Goal: Information Seeking & Learning: Learn about a topic

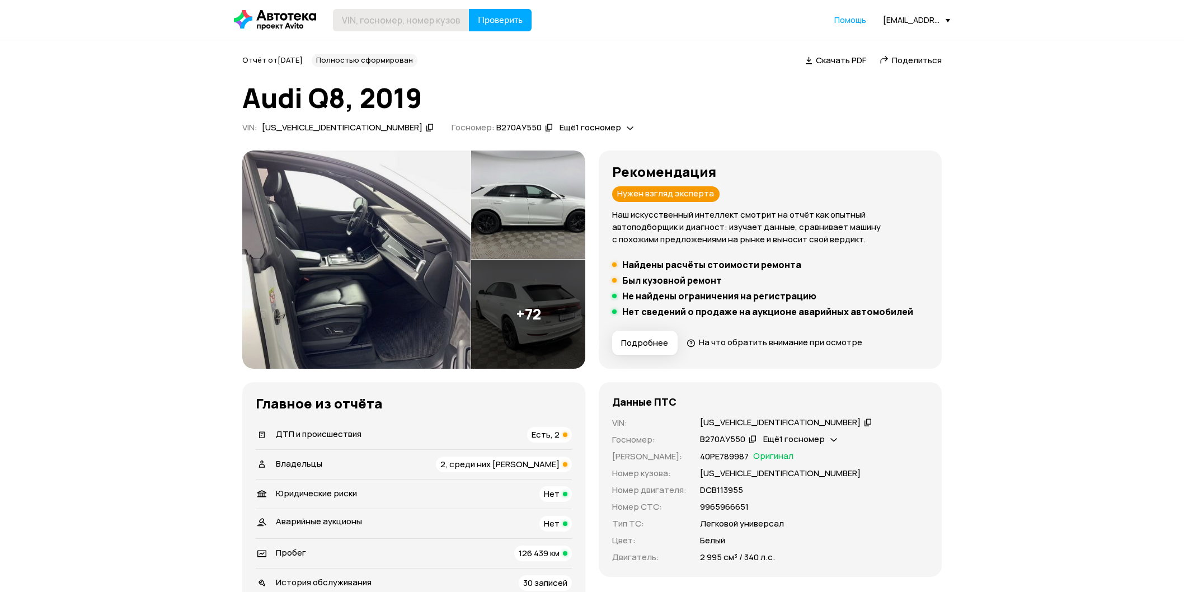
click at [364, 24] on input "text" at bounding box center [401, 20] width 136 height 22
type input "[US_VEHICLE_IDENTIFICATION_NUMBER]"
click at [493, 23] on span "Проверить" at bounding box center [500, 20] width 45 height 9
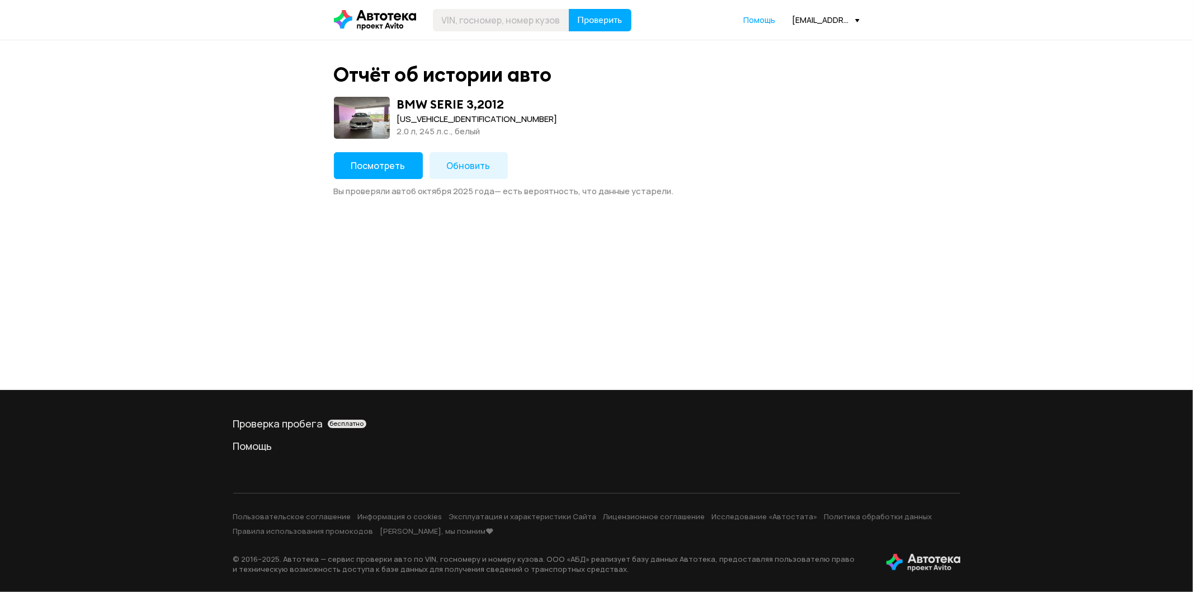
click at [370, 168] on span "Посмотреть" at bounding box center [378, 165] width 54 height 12
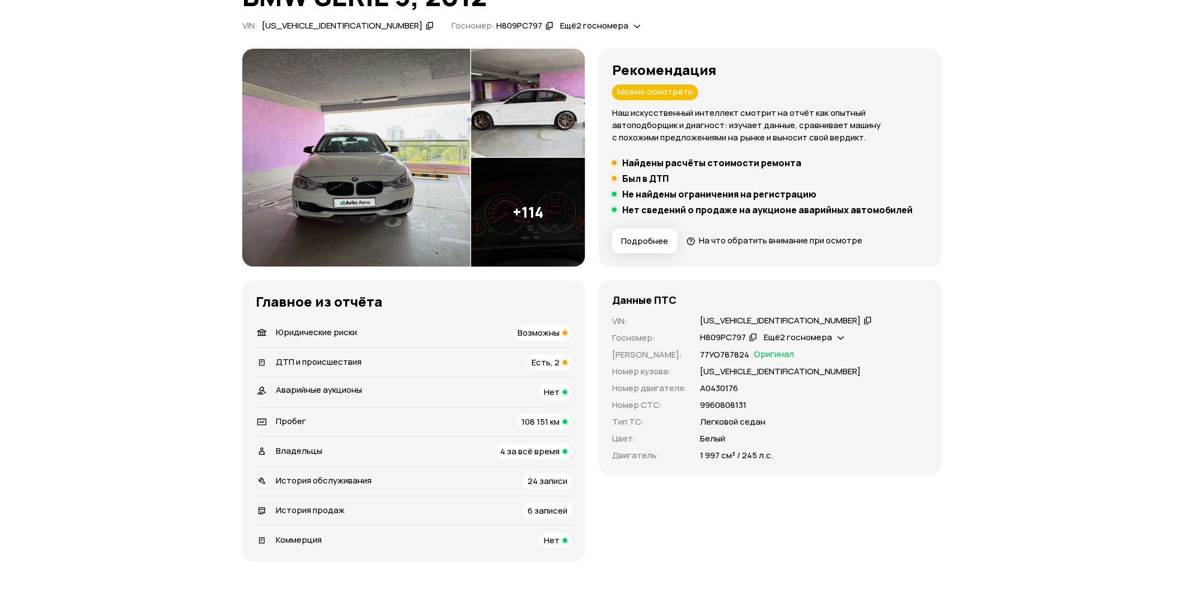
scroll to position [124, 0]
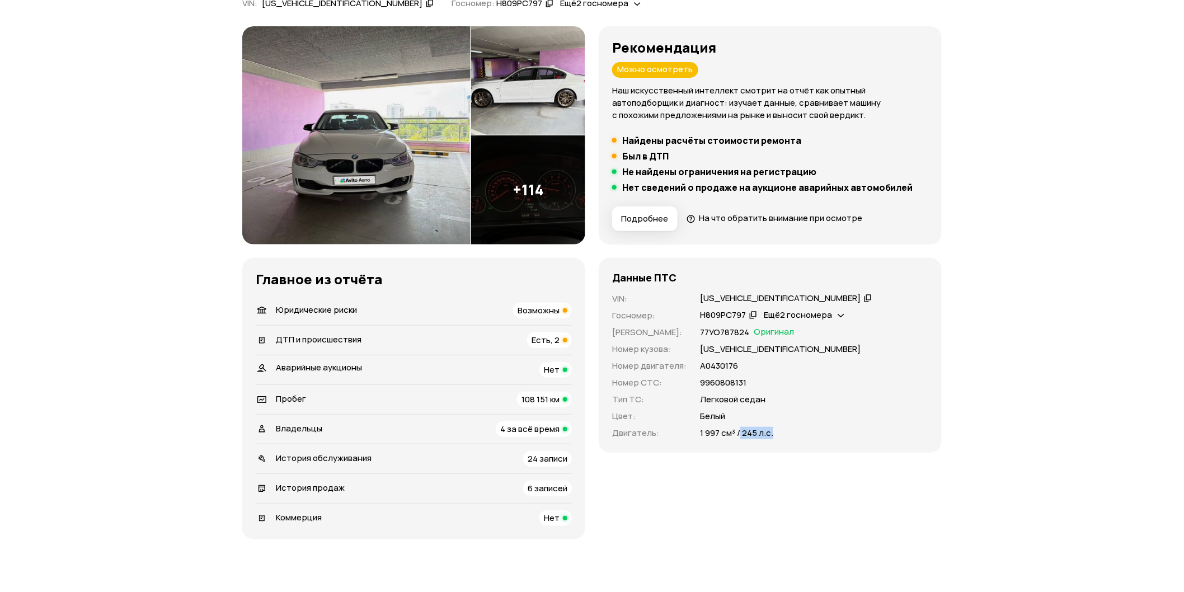
drag, startPoint x: 780, startPoint y: 432, endPoint x: 738, endPoint y: 432, distance: 42.0
click at [738, 432] on div "1 997 см³ / 245 л.с." at bounding box center [814, 433] width 228 height 12
click at [342, 139] on img at bounding box center [356, 135] width 228 height 218
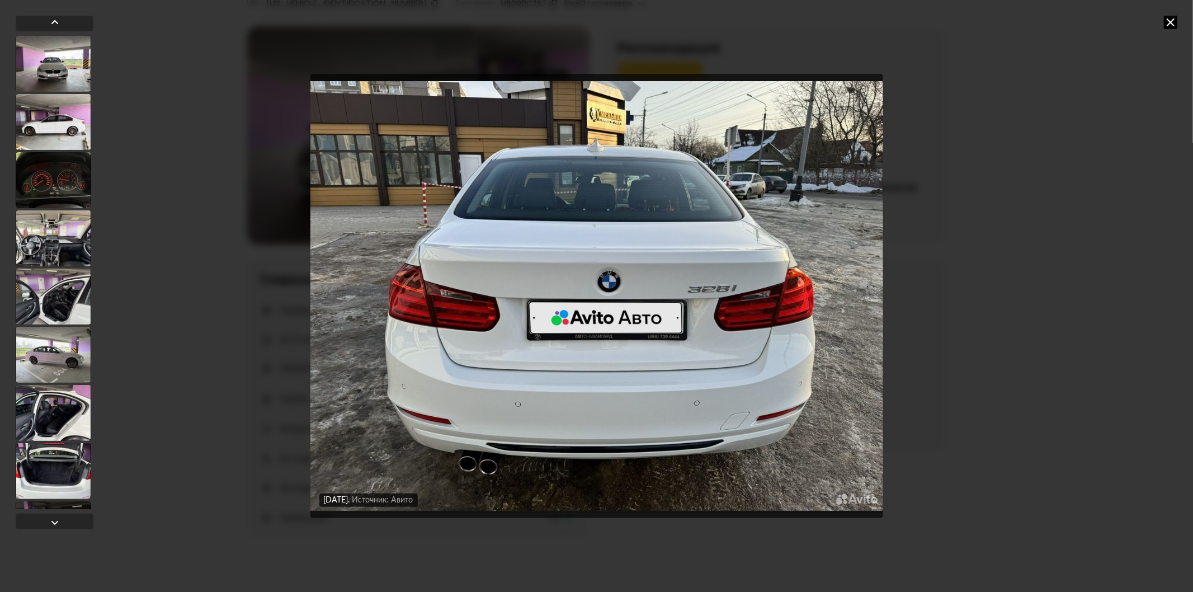
click at [1169, 21] on icon at bounding box center [1170, 22] width 13 height 13
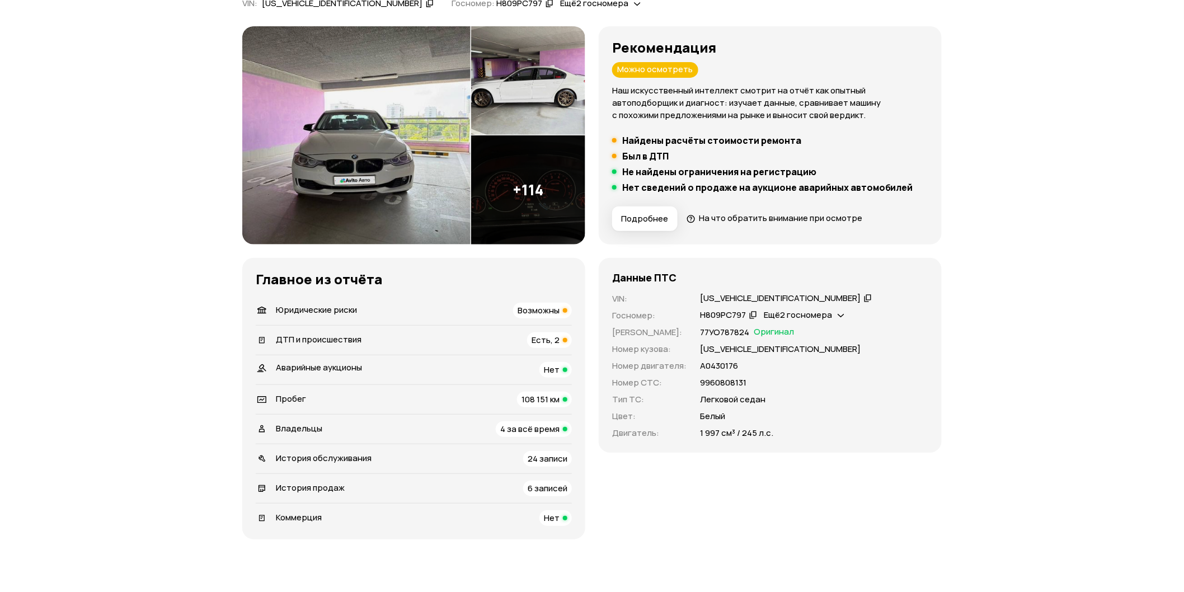
click at [547, 488] on span "6 записей" at bounding box center [547, 488] width 40 height 12
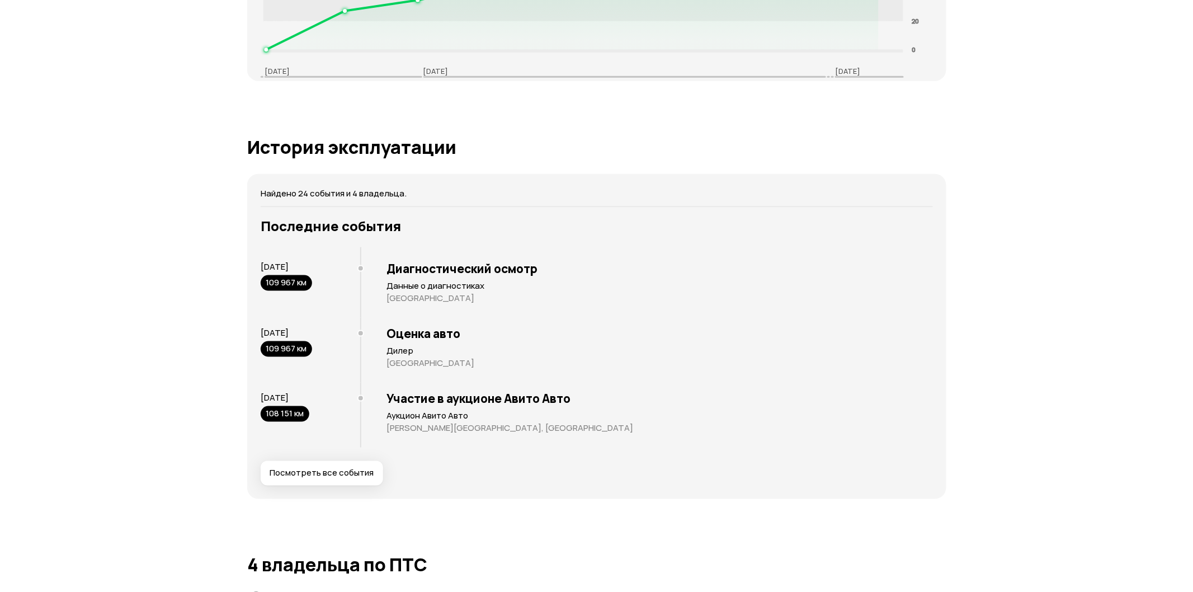
scroll to position [3432, 0]
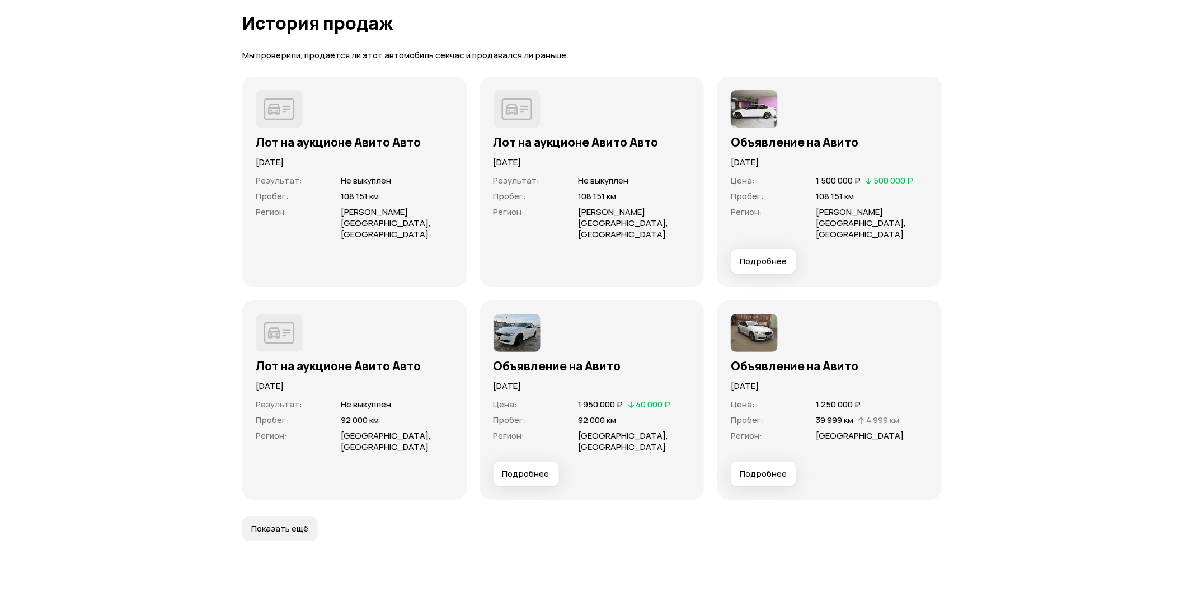
click at [600, 461] on div "Подробнее" at bounding box center [591, 473] width 197 height 25
click at [531, 468] on span "Подробнее" at bounding box center [525, 473] width 47 height 11
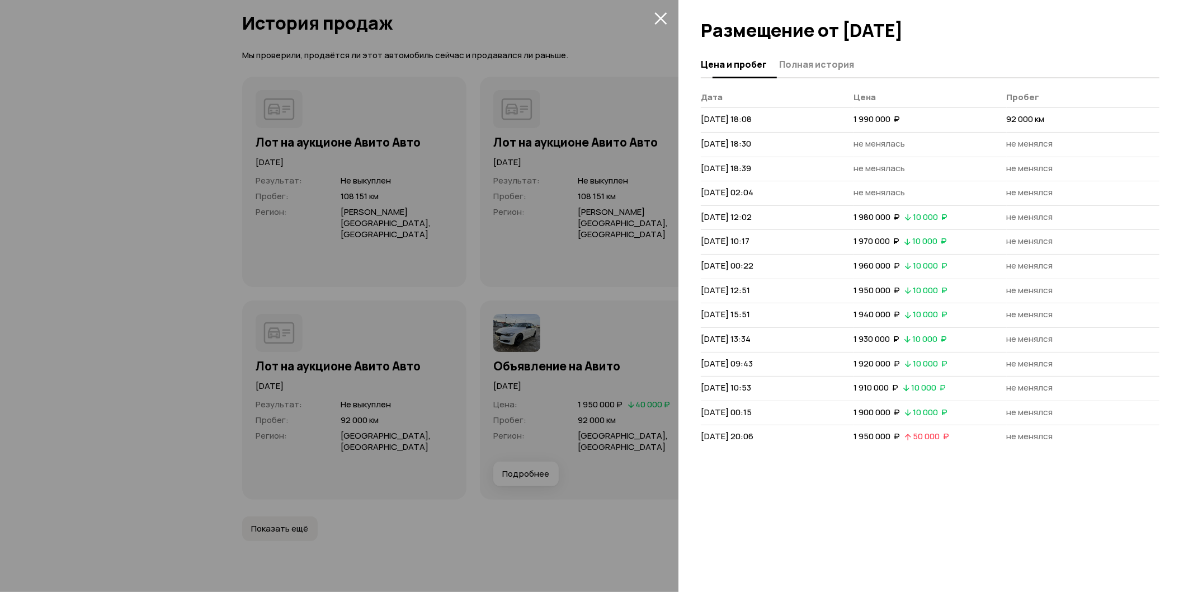
click at [802, 56] on button "Полная история" at bounding box center [815, 64] width 78 height 22
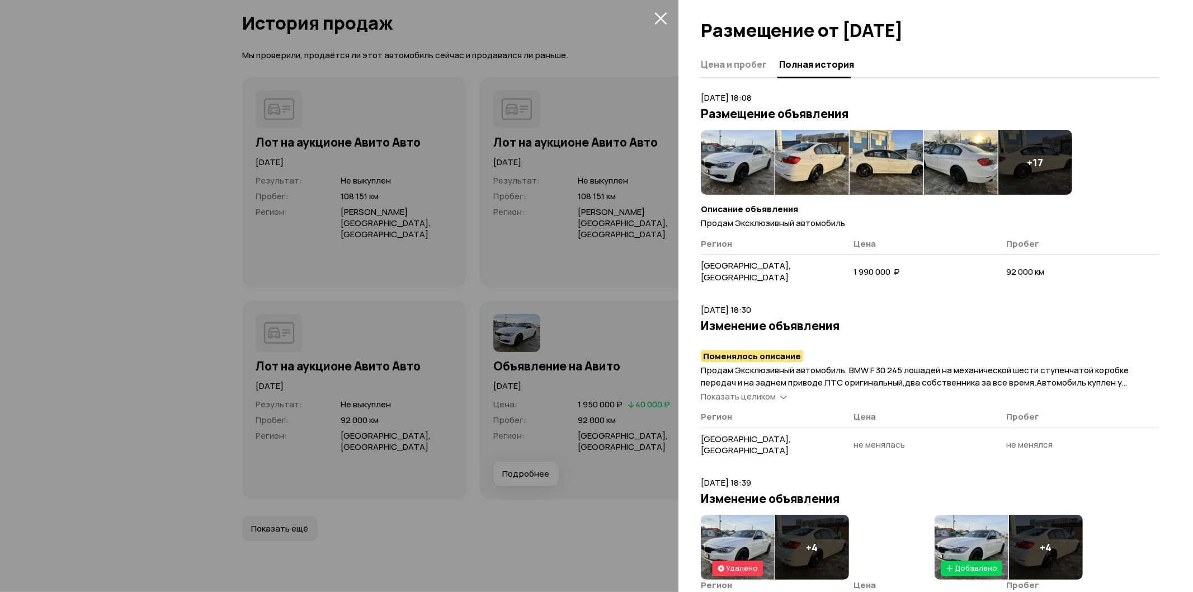
click at [784, 390] on icon at bounding box center [783, 395] width 7 height 11
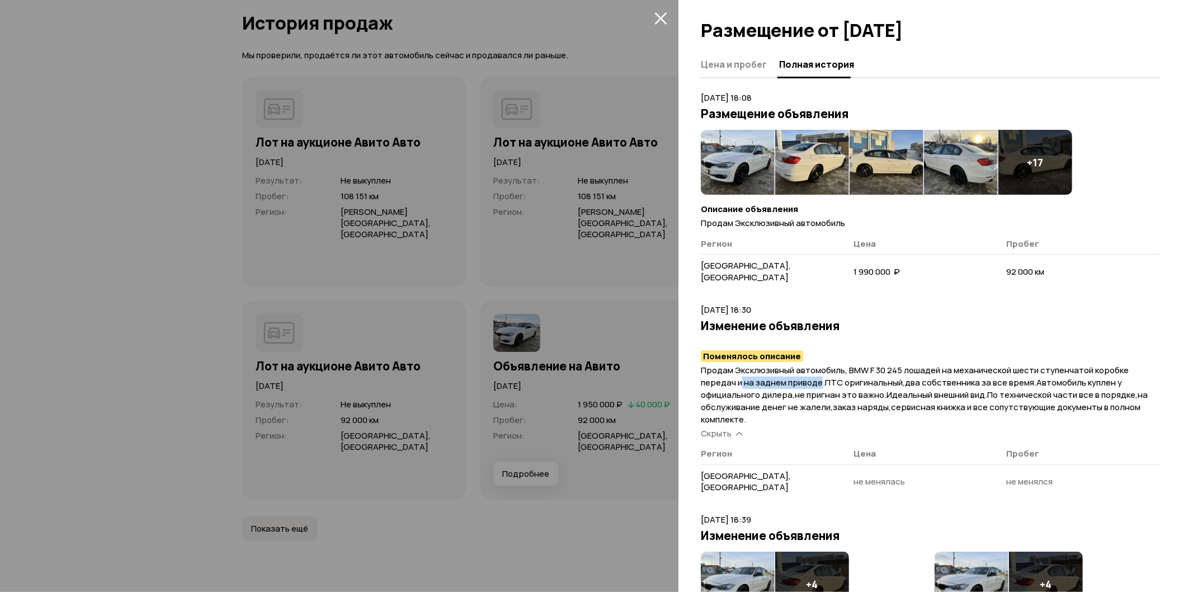
drag, startPoint x: 742, startPoint y: 366, endPoint x: 821, endPoint y: 368, distance: 78.3
click at [821, 368] on span "Продам Эксклюзивный автомобиль, ВMW F 30 245 лошадей на механической шести ступ…" at bounding box center [924, 394] width 447 height 61
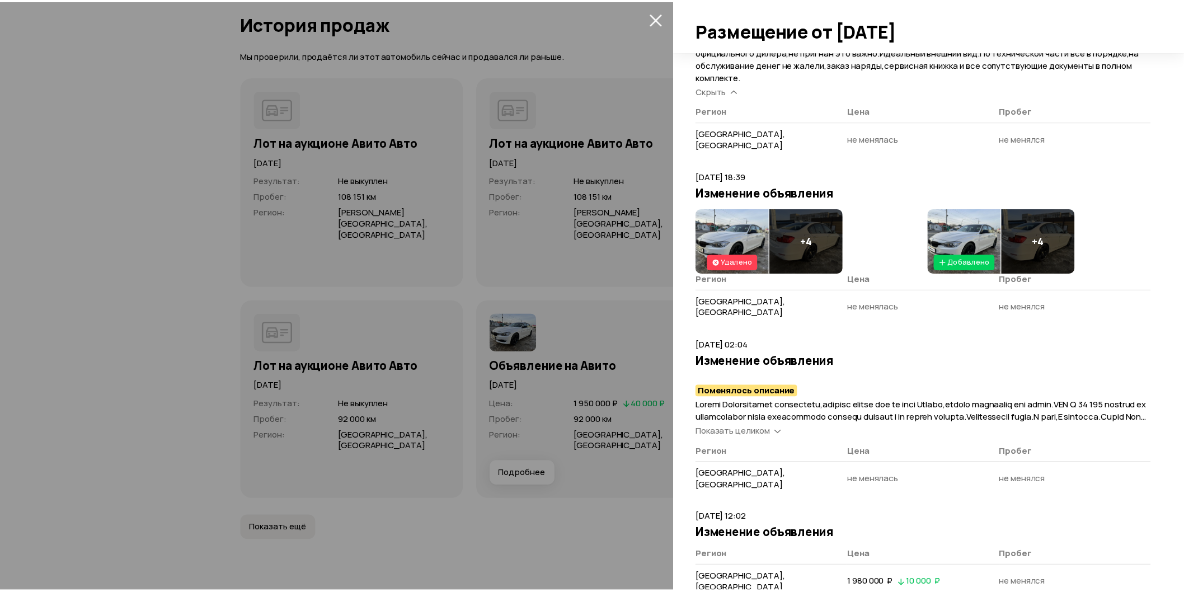
scroll to position [373, 0]
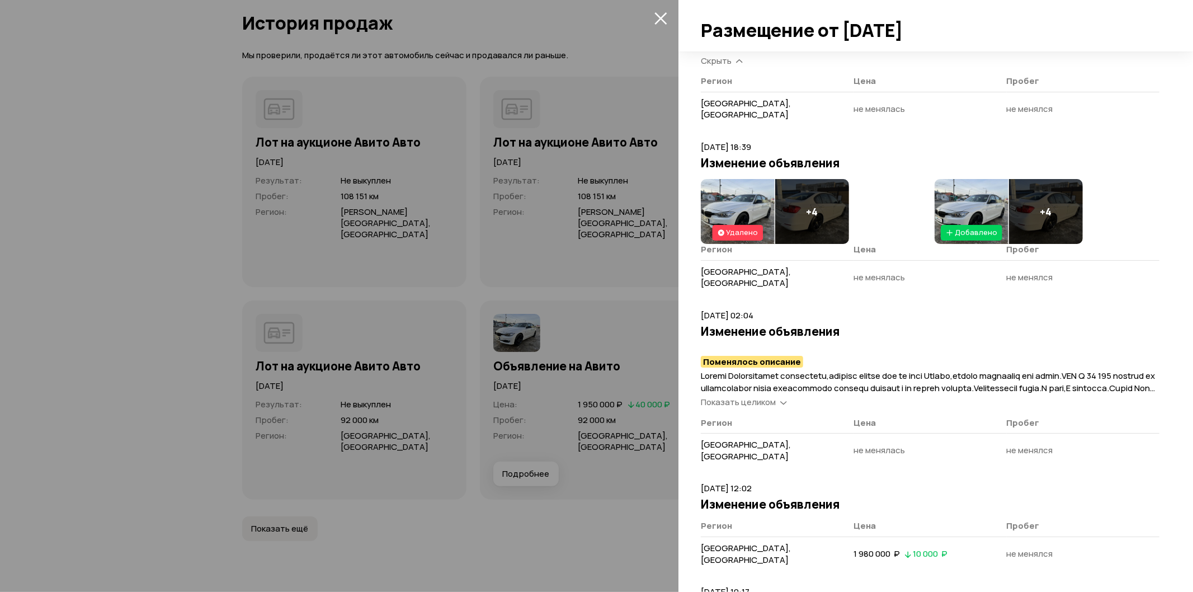
click at [662, 13] on icon "закрыть" at bounding box center [660, 18] width 13 height 13
